Goal: Task Accomplishment & Management: Complete application form

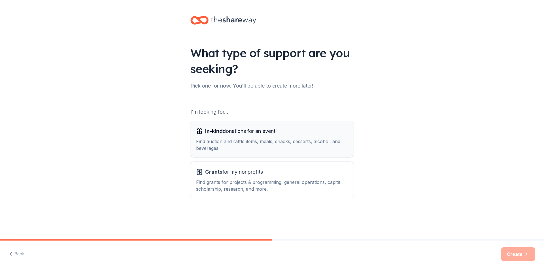
click at [230, 136] on div "In-kind donations for an event Find auction and raffle items, meals, snacks, de…" at bounding box center [272, 139] width 152 height 25
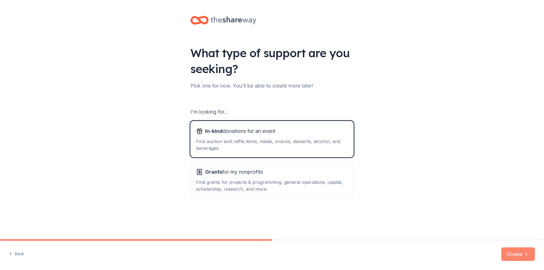
click at [519, 255] on button "Create" at bounding box center [519, 255] width 34 height 14
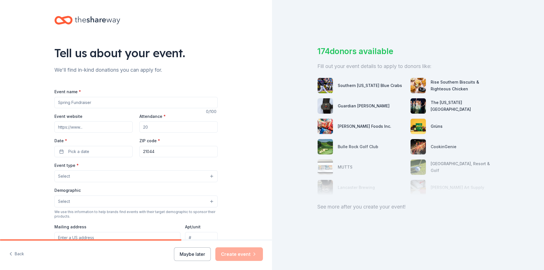
click at [176, 120] on div "Attendance *" at bounding box center [178, 123] width 78 height 20
click at [87, 102] on input "Event name *" at bounding box center [135, 102] width 163 height 11
type input "Math and Literacy Empowerment Night"
click at [148, 128] on input "Attendance *" at bounding box center [178, 126] width 78 height 11
type input "100"
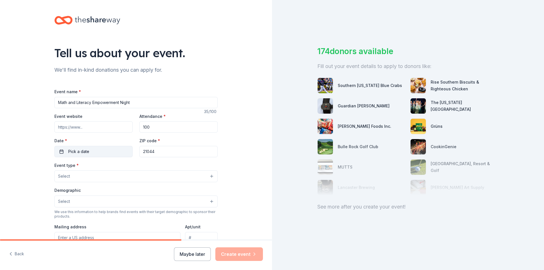
click at [59, 152] on button "Pick a date" at bounding box center [93, 151] width 78 height 11
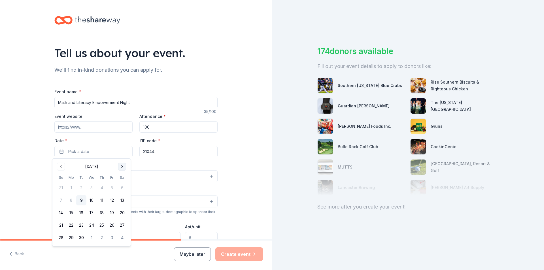
click at [122, 167] on button "Go to next month" at bounding box center [122, 167] width 8 height 8
click at [91, 213] on button "15" at bounding box center [91, 213] width 10 height 10
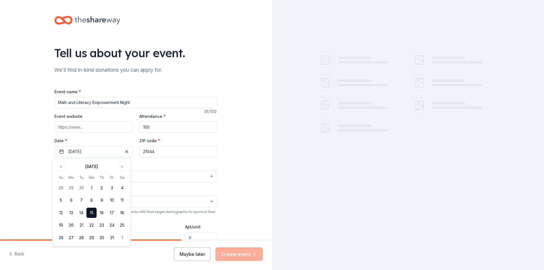
click at [165, 170] on div "Event type * Select" at bounding box center [135, 172] width 163 height 21
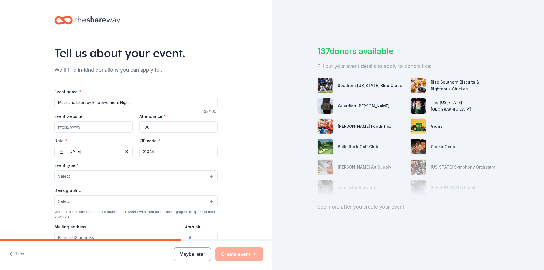
click at [85, 177] on button "Select" at bounding box center [135, 176] width 163 height 12
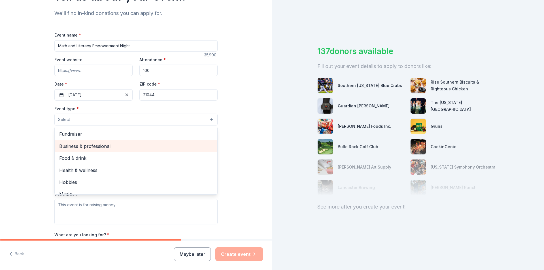
click at [105, 147] on span "Business & professional" at bounding box center [136, 146] width 154 height 7
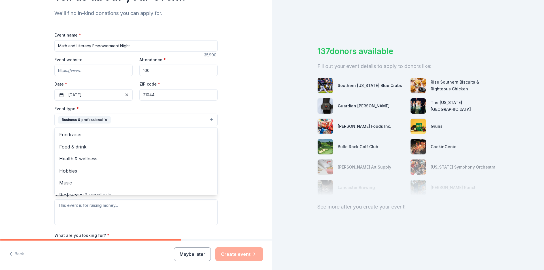
click at [105, 120] on icon "button" at bounding box center [106, 120] width 2 height 2
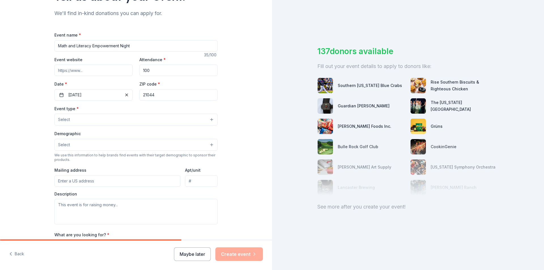
click at [79, 118] on button "Select" at bounding box center [135, 120] width 163 height 12
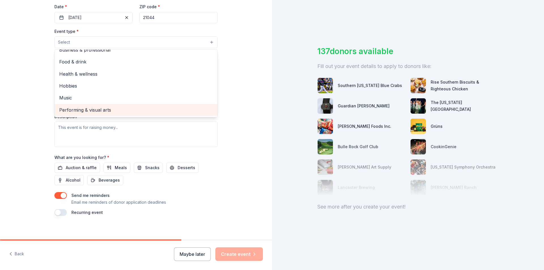
scroll to position [138, 0]
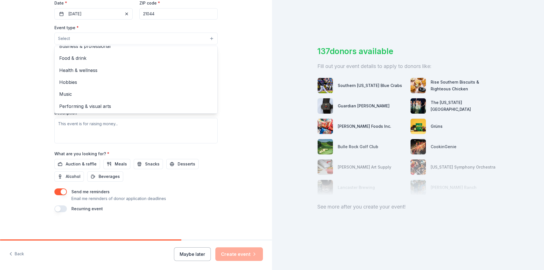
click at [158, 130] on div "Event type * Select Fundraiser Business & professional Food & drink Health & we…" at bounding box center [135, 83] width 163 height 119
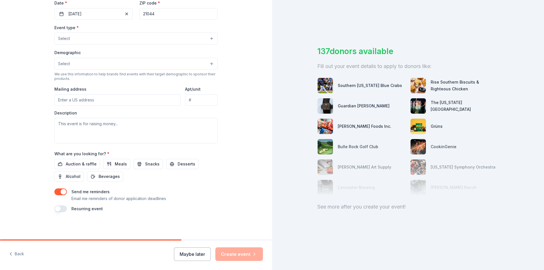
click at [208, 64] on button "Select" at bounding box center [135, 64] width 163 height 12
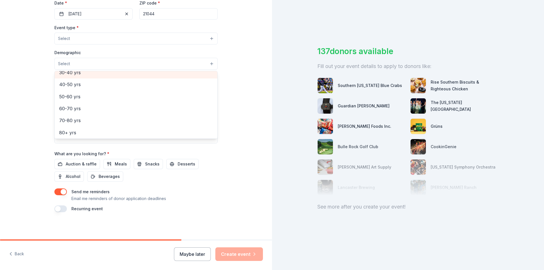
scroll to position [91, 0]
click at [239, 52] on div "Tell us about your event. We'll find in-kind donations you can apply for. Event…" at bounding box center [136, 50] width 272 height 377
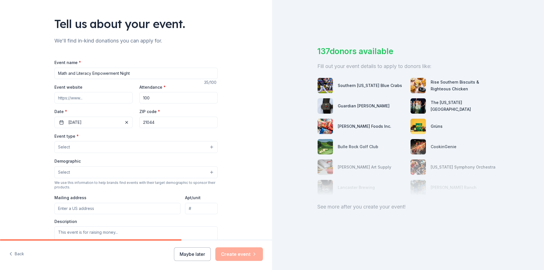
scroll to position [0, 0]
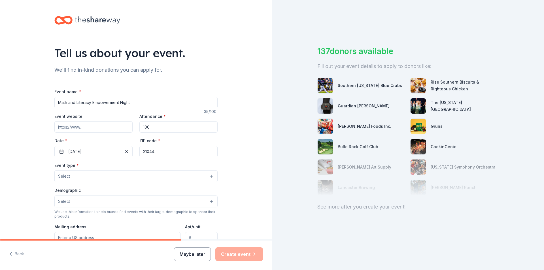
click at [188, 253] on button "Maybe later" at bounding box center [192, 255] width 37 height 14
click at [191, 252] on button "Maybe later" at bounding box center [192, 255] width 37 height 14
click at [130, 106] on input "Math and Literacy Empowerment Night" at bounding box center [135, 102] width 163 height 11
drag, startPoint x: 134, startPoint y: 104, endPoint x: 0, endPoint y: 105, distance: 133.8
click at [0, 105] on div "Tell us about your event. We'll find in-kind donations you can apply for. Event…" at bounding box center [136, 188] width 272 height 377
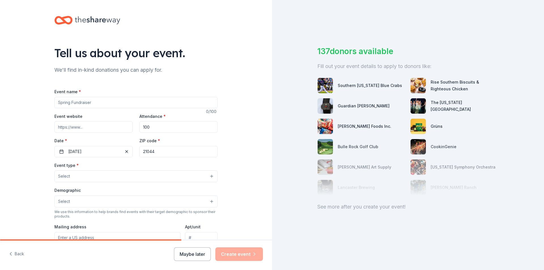
drag, startPoint x: 151, startPoint y: 126, endPoint x: 134, endPoint y: 127, distance: 17.9
click at [134, 127] on div "Event website Attendance * 100 Date * 10/15/2025 ZIP code * 21044" at bounding box center [135, 135] width 163 height 45
click at [123, 150] on span "button" at bounding box center [126, 151] width 7 height 7
drag, startPoint x: 157, startPoint y: 151, endPoint x: 139, endPoint y: 153, distance: 17.9
click at [139, 153] on input "21044" at bounding box center [178, 151] width 78 height 11
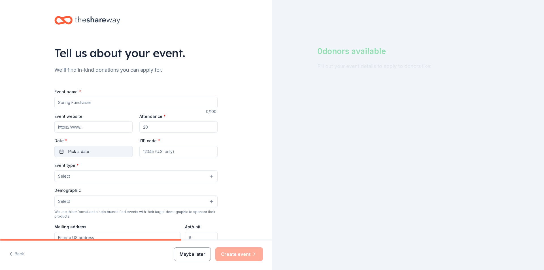
click at [187, 254] on button "Maybe later" at bounding box center [192, 255] width 37 height 14
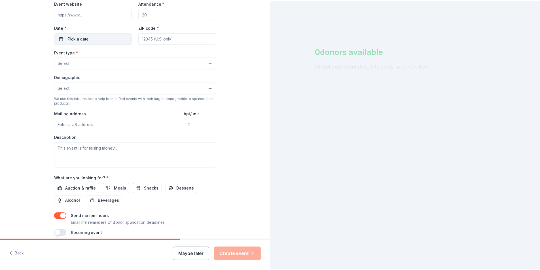
scroll to position [138, 0]
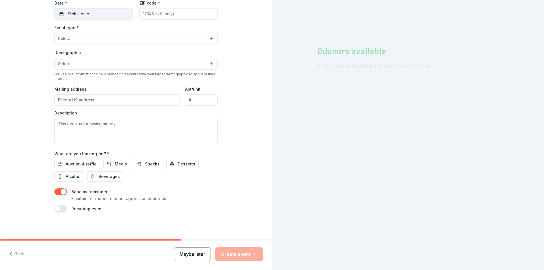
click at [199, 257] on button "Maybe later" at bounding box center [192, 255] width 37 height 14
click at [199, 257] on div "Maybe later Create event" at bounding box center [218, 255] width 89 height 14
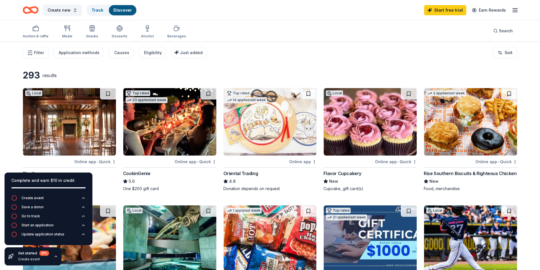
click at [98, 148] on img at bounding box center [69, 121] width 93 height 67
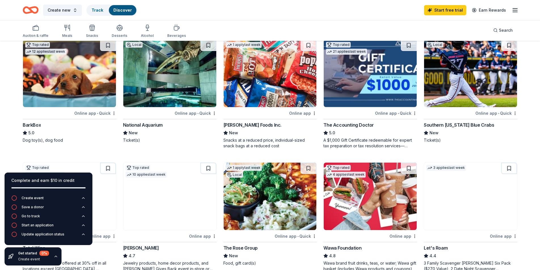
scroll to position [57, 0]
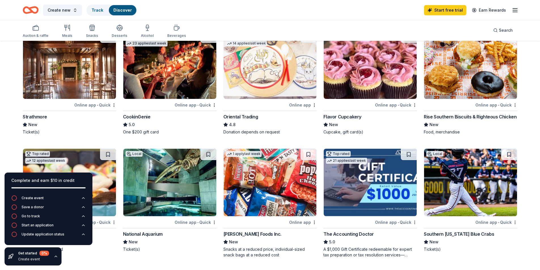
click at [285, 75] on img at bounding box center [270, 64] width 93 height 67
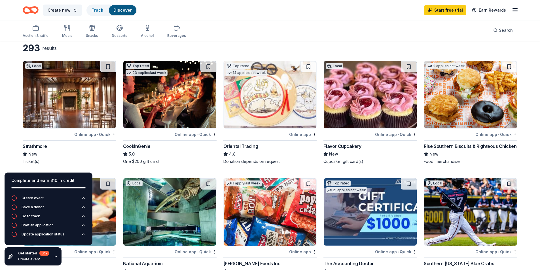
scroll to position [0, 0]
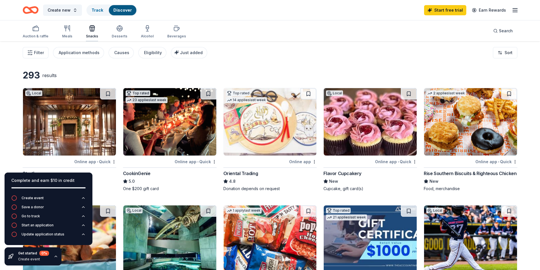
click at [93, 31] on icon "button" at bounding box center [93, 29] width 0 height 4
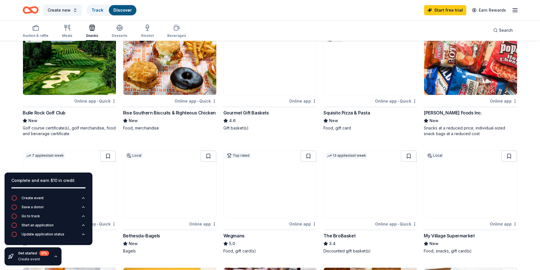
scroll to position [57, 0]
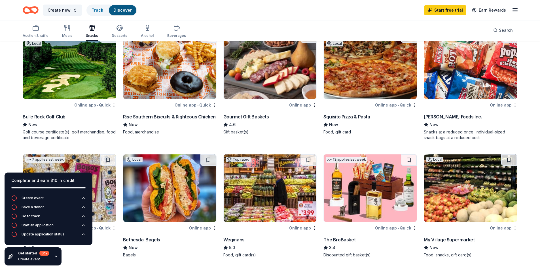
click at [515, 9] on line "button" at bounding box center [515, 9] width 5 height 0
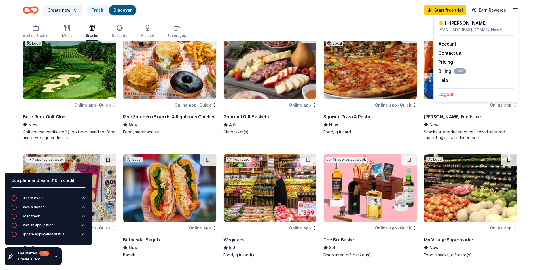
click at [441, 94] on button "Logout" at bounding box center [445, 94] width 15 height 7
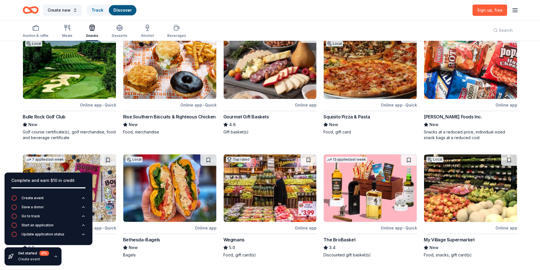
scroll to position [0, 0]
